Goal: Information Seeking & Learning: Find contact information

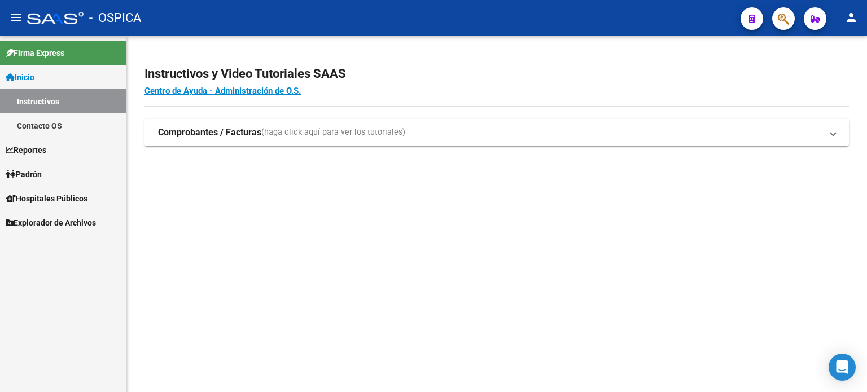
click at [45, 220] on span "Explorador de Archivos" at bounding box center [51, 223] width 90 height 12
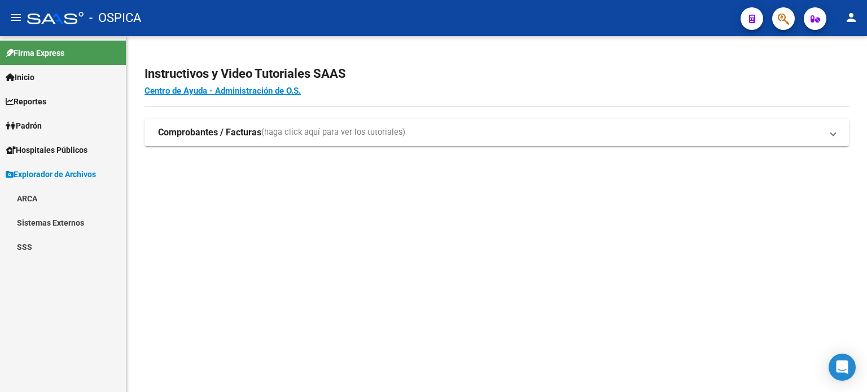
click at [34, 197] on link "ARCA" at bounding box center [63, 198] width 126 height 24
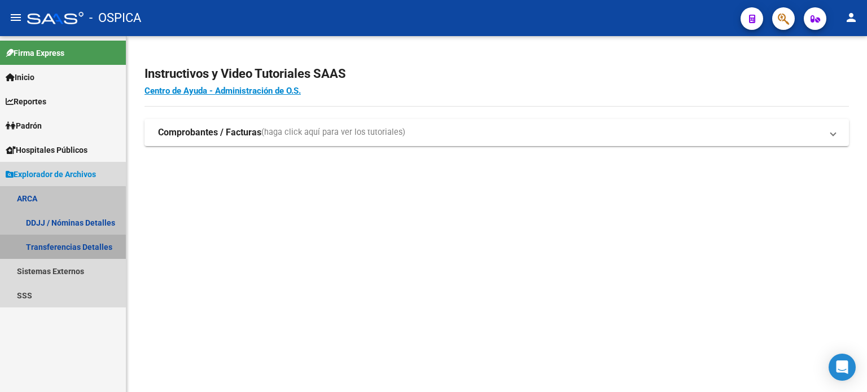
click at [53, 251] on link "Transferencias Detalles" at bounding box center [63, 247] width 126 height 24
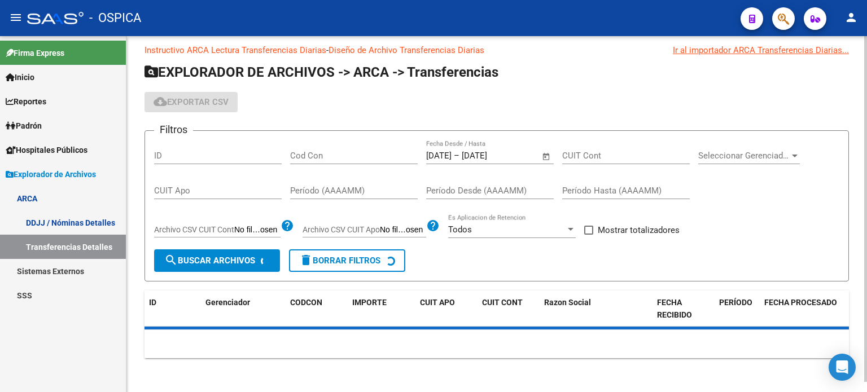
scroll to position [11, 0]
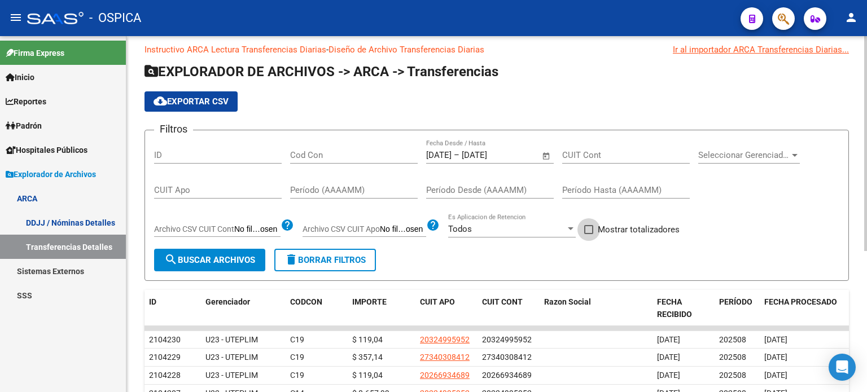
click at [588, 231] on span at bounding box center [588, 229] width 9 height 9
click at [588, 234] on input "Mostrar totalizadores" at bounding box center [588, 234] width 1 height 1
checkbox input "true"
click at [186, 261] on span "search Buscar Archivos" at bounding box center [209, 260] width 91 height 10
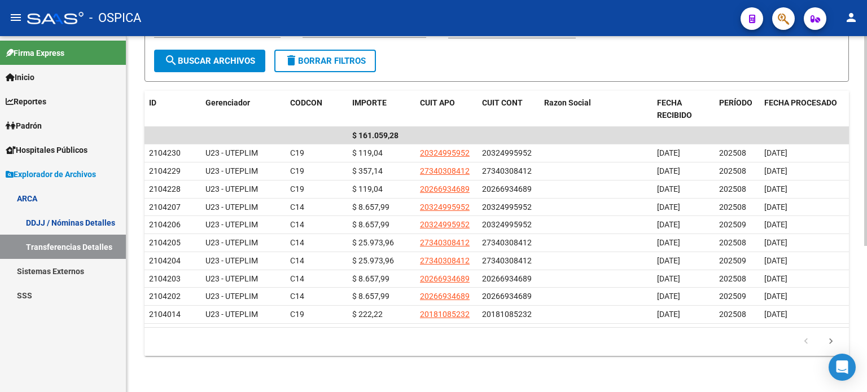
scroll to position [0, 0]
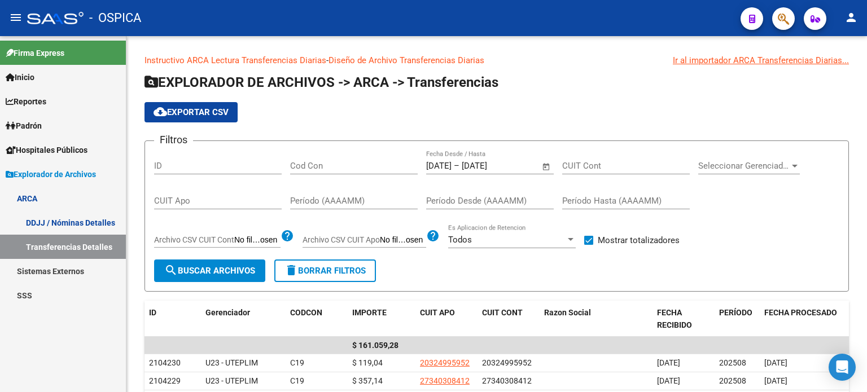
click at [20, 81] on span "Inicio" at bounding box center [20, 77] width 29 height 12
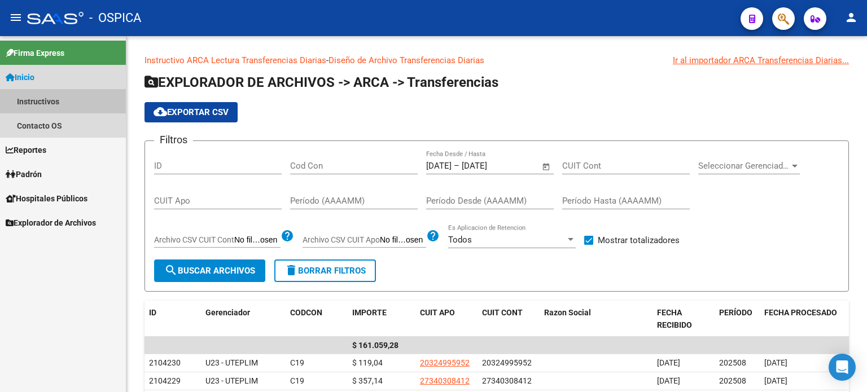
click at [27, 100] on link "Instructivos" at bounding box center [63, 101] width 126 height 24
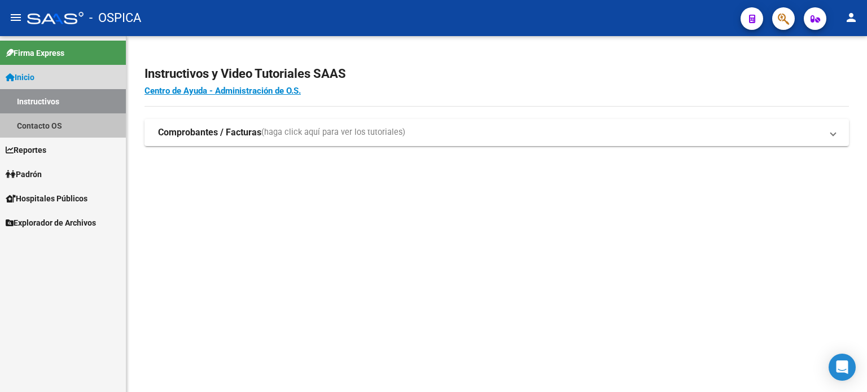
click at [49, 126] on link "Contacto OS" at bounding box center [63, 125] width 126 height 24
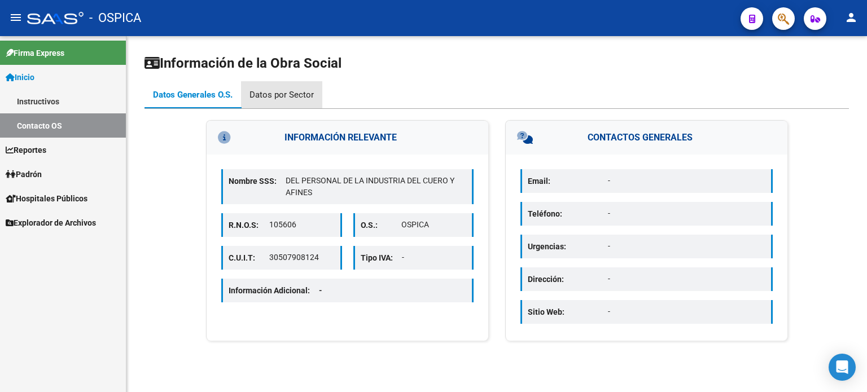
click at [283, 93] on div "Datos por Sector" at bounding box center [281, 95] width 64 height 12
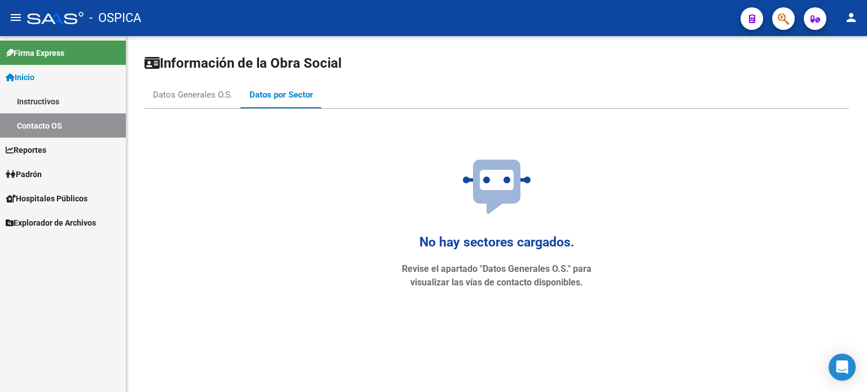
click at [21, 153] on span "Reportes" at bounding box center [26, 150] width 41 height 12
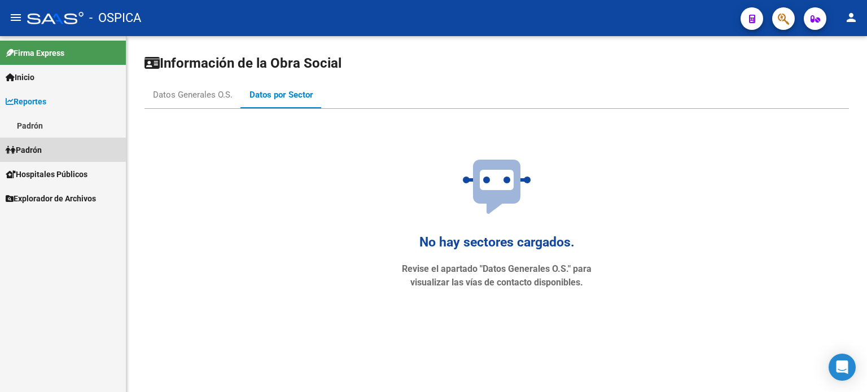
click at [36, 154] on span "Padrón" at bounding box center [24, 150] width 36 height 12
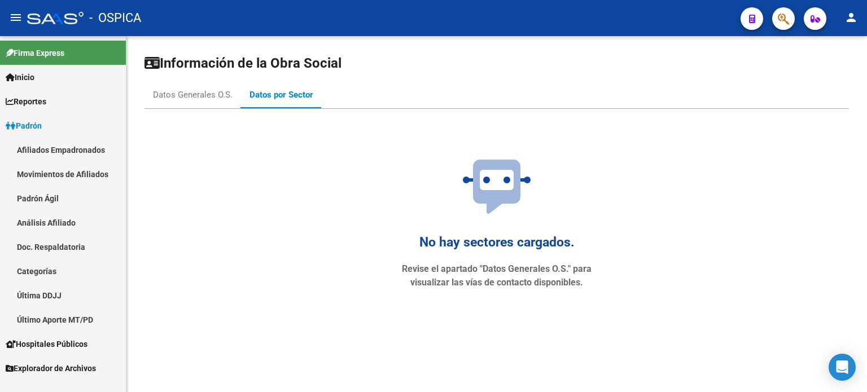
click at [80, 170] on link "Movimientos de Afiliados" at bounding box center [63, 174] width 126 height 24
